Goal: Task Accomplishment & Management: Manage account settings

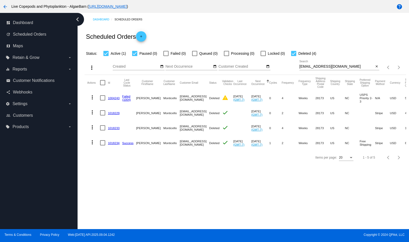
click at [94, 146] on mat-icon "more_vert" at bounding box center [92, 142] width 6 height 6
click at [103, 169] on button "info View Event Logs" at bounding box center [114, 170] width 51 height 12
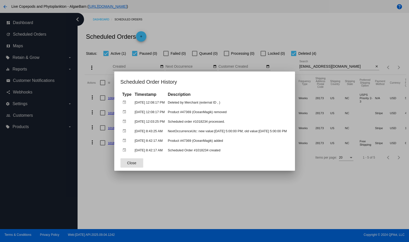
click at [121, 164] on button "Close" at bounding box center [132, 163] width 23 height 9
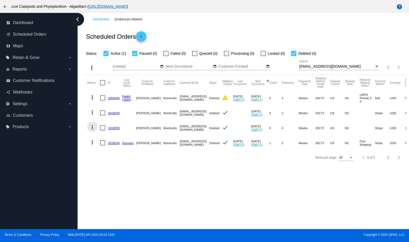
click at [94, 131] on mat-icon "more_vert" at bounding box center [92, 127] width 6 height 6
click at [106, 177] on span "View / Edit" at bounding box center [112, 179] width 17 height 4
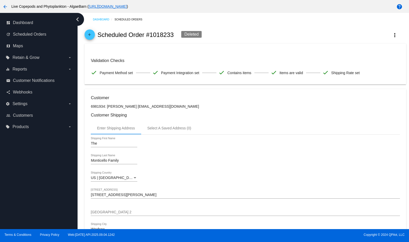
click at [91, 37] on span "arrow_back" at bounding box center [90, 35] width 6 height 13
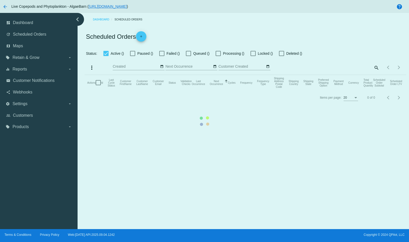
checkbox input "true"
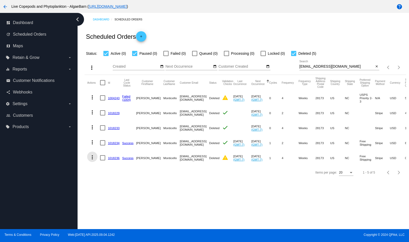
click at [95, 161] on mat-icon "more_vert" at bounding box center [92, 157] width 6 height 6
click at [99, 185] on mat-icon "info" at bounding box center [96, 187] width 6 height 6
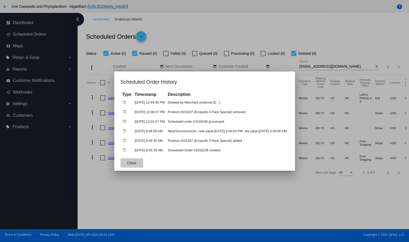
click at [121, 164] on button "Close" at bounding box center [132, 163] width 23 height 9
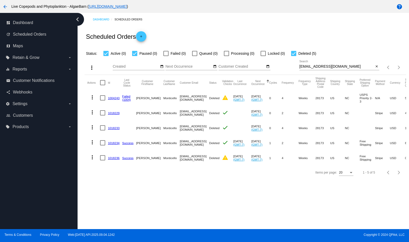
click at [93, 131] on mat-icon "more_vert" at bounding box center [92, 127] width 6 height 6
click at [94, 154] on mat-icon "info" at bounding box center [96, 154] width 6 height 6
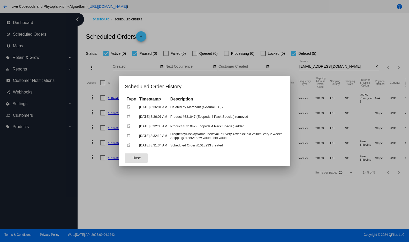
click at [125, 162] on button "Close" at bounding box center [136, 158] width 23 height 9
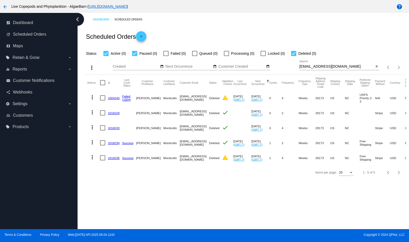
click at [93, 116] on mat-icon "more_vert" at bounding box center [92, 112] width 6 height 6
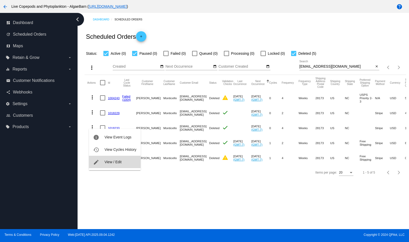
click at [97, 161] on mat-icon "edit" at bounding box center [96, 162] width 6 height 6
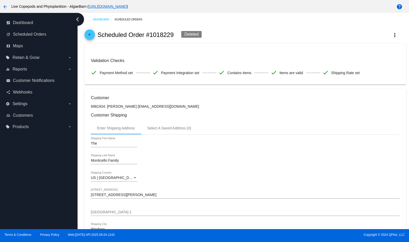
click at [89, 39] on mat-icon "arrow_back" at bounding box center [90, 36] width 6 height 6
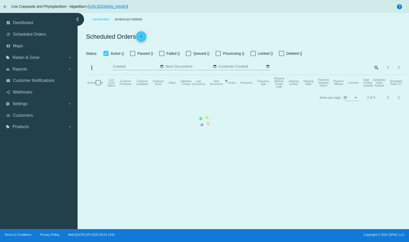
checkbox input "true"
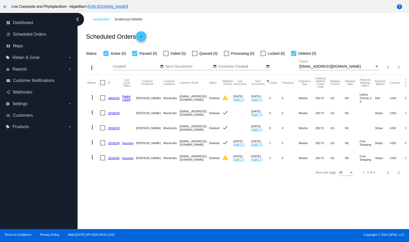
click at [94, 101] on mat-icon "more_vert" at bounding box center [92, 97] width 6 height 6
click at [96, 120] on mat-icon "info" at bounding box center [96, 121] width 6 height 6
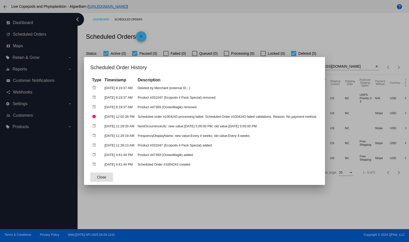
click at [90, 178] on button "Close" at bounding box center [101, 177] width 23 height 9
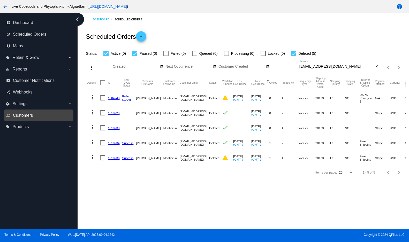
click at [24, 118] on span "Customers" at bounding box center [23, 115] width 20 height 5
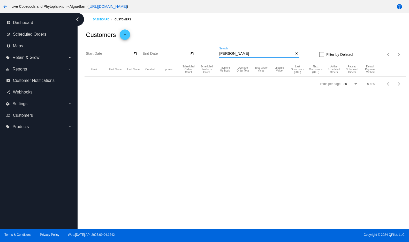
drag, startPoint x: 259, startPoint y: 62, endPoint x: 210, endPoint y: 64, distance: 48.7
click at [211, 62] on div "Start Date End Date [PERSON_NAME] Search close Filter by Deleted Items per page…" at bounding box center [246, 53] width 322 height 18
paste input "[EMAIL_ADDRESS][DOMAIN_NAME]"
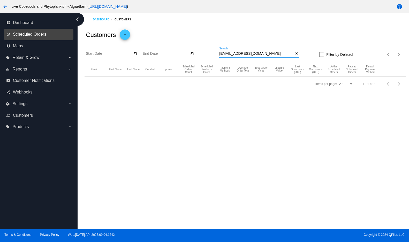
type input "[EMAIL_ADDRESS][DOMAIN_NAME]"
click at [26, 37] on span "Scheduled Orders" at bounding box center [29, 34] width 33 height 5
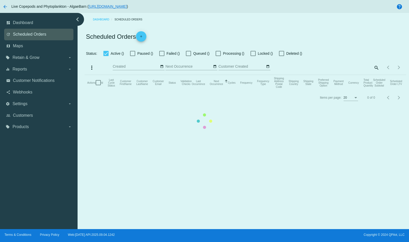
checkbox input "true"
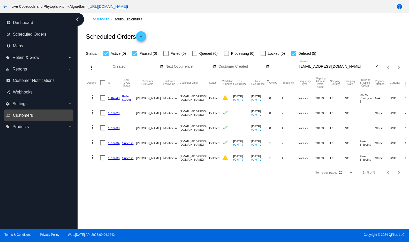
click at [27, 118] on span "Customers" at bounding box center [23, 115] width 20 height 5
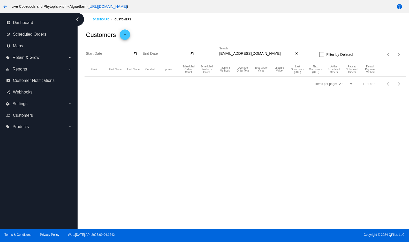
click at [319, 57] on div at bounding box center [321, 54] width 5 height 5
click at [322, 57] on input "Filter by Deleted" at bounding box center [322, 57] width 0 height 0
checkbox input "true"
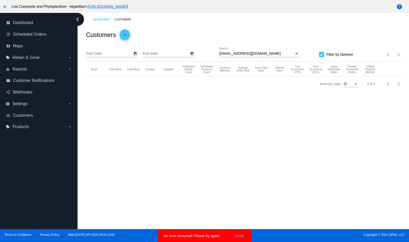
click at [241, 235] on button "Close" at bounding box center [239, 236] width 12 height 5
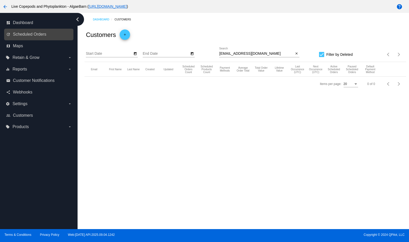
click at [28, 36] on link "update Scheduled Orders" at bounding box center [39, 34] width 66 height 8
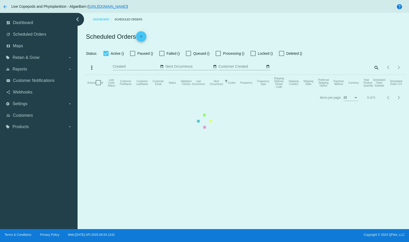
checkbox input "true"
